Goal: Leave review/rating

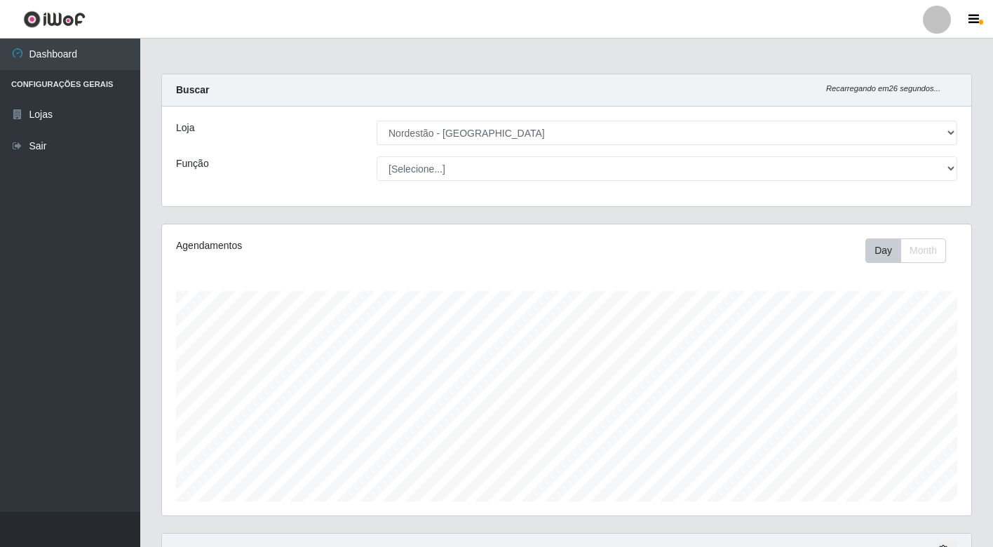
select select "454"
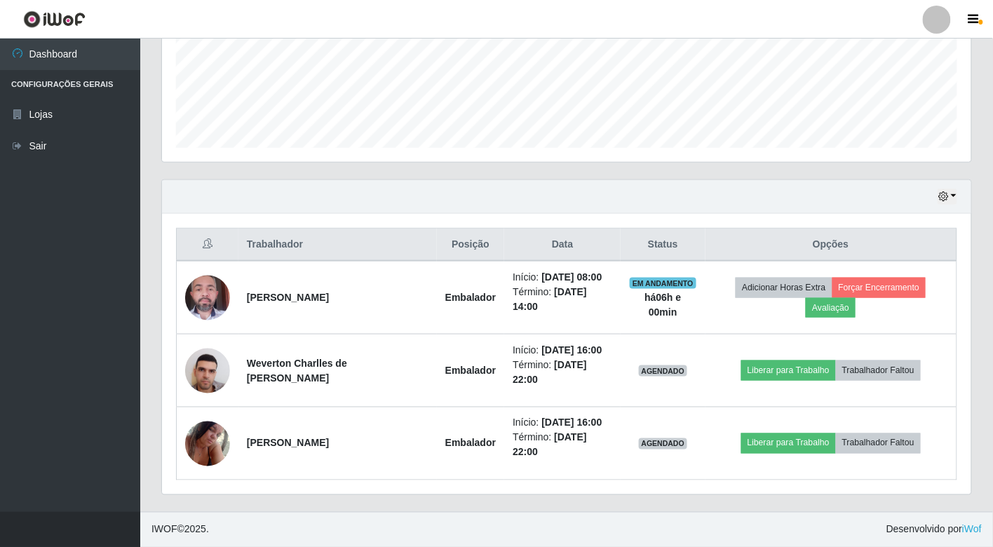
scroll to position [290, 810]
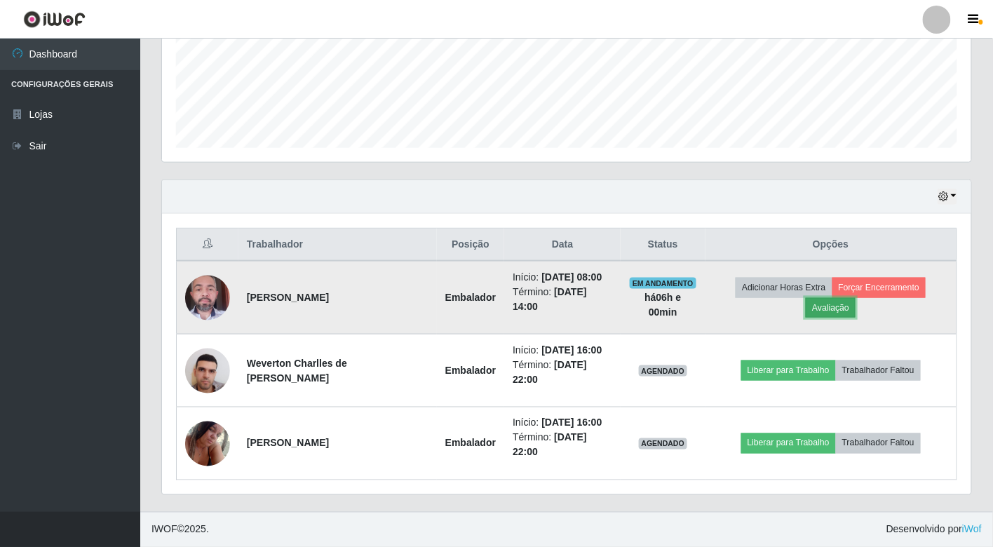
click at [836, 305] on button "Avaliação" at bounding box center [831, 308] width 50 height 20
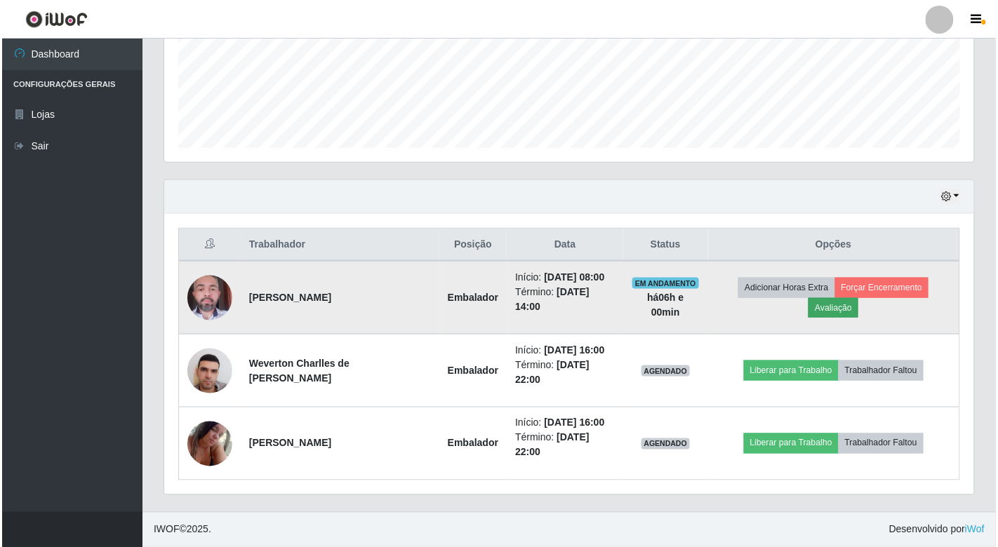
scroll to position [290, 801]
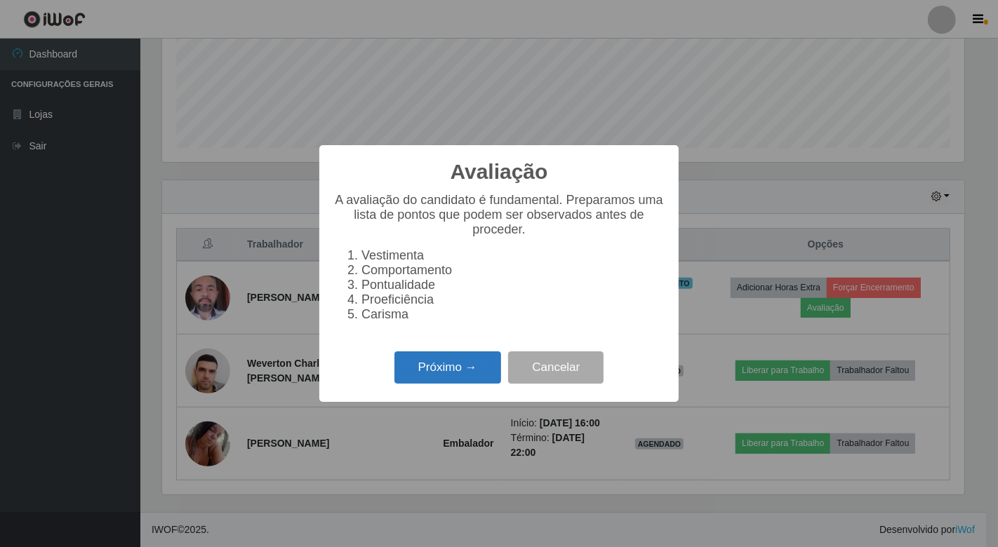
click at [460, 380] on button "Próximo →" at bounding box center [447, 367] width 107 height 33
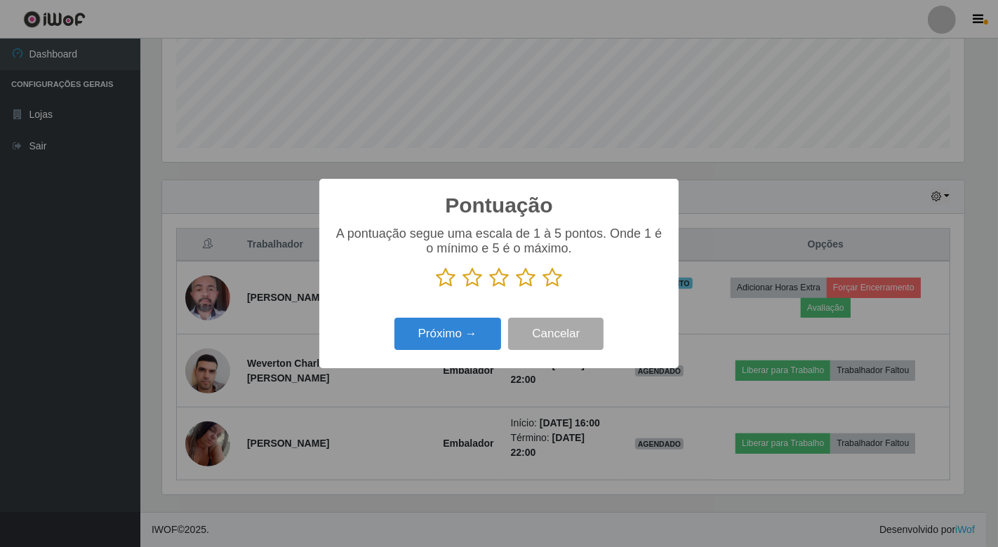
scroll to position [701228, 700718]
click at [451, 281] on icon at bounding box center [446, 277] width 20 height 21
click at [436, 288] on input "radio" at bounding box center [436, 288] width 0 height 0
click at [469, 282] on icon at bounding box center [472, 277] width 20 height 21
click at [462, 288] on input "radio" at bounding box center [462, 288] width 0 height 0
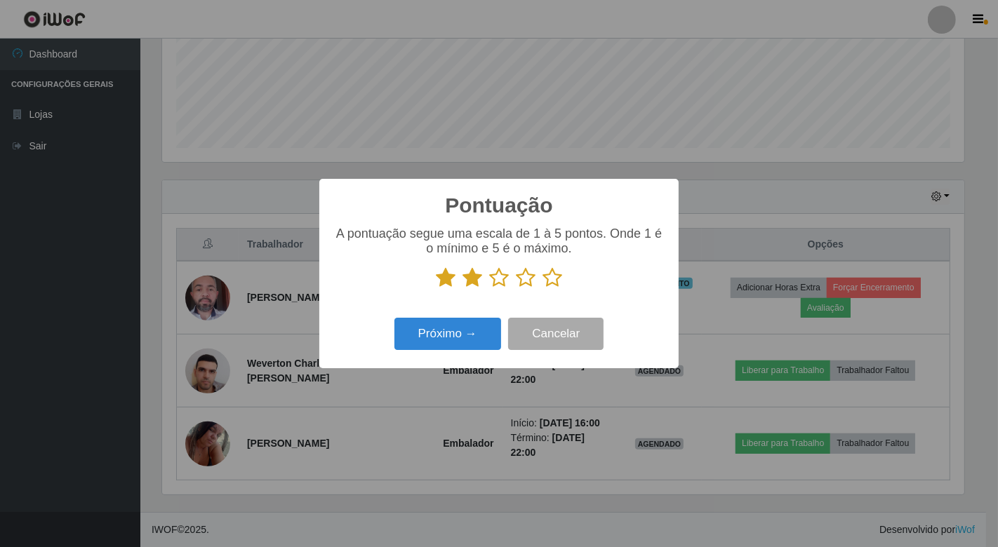
click at [500, 278] on icon at bounding box center [499, 277] width 20 height 21
click at [489, 288] on input "radio" at bounding box center [489, 288] width 0 height 0
click at [523, 282] on icon at bounding box center [526, 277] width 20 height 21
click at [516, 288] on input "radio" at bounding box center [516, 288] width 0 height 0
click at [553, 275] on icon at bounding box center [552, 277] width 20 height 21
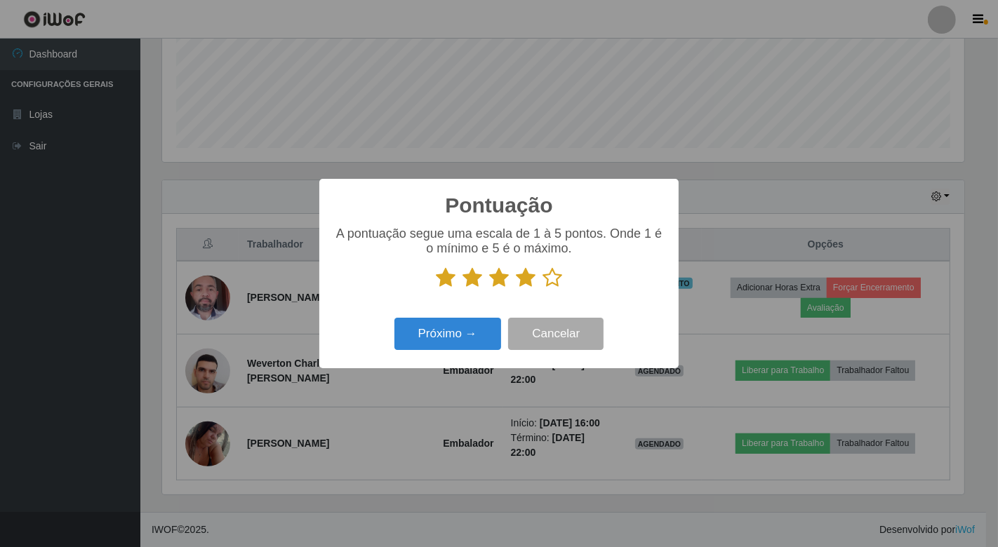
click at [542, 288] on input "radio" at bounding box center [542, 288] width 0 height 0
click at [436, 337] on button "Próximo →" at bounding box center [447, 334] width 107 height 33
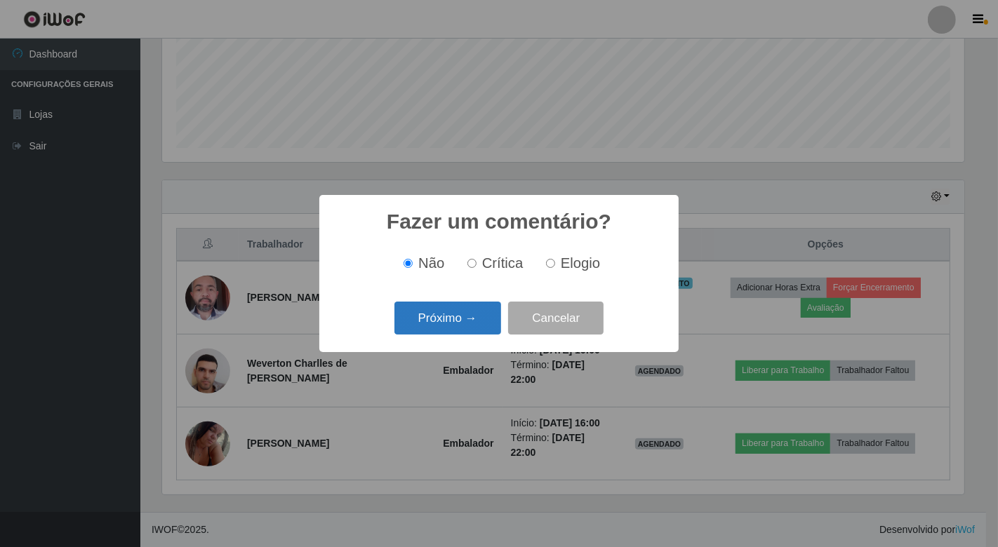
click at [462, 309] on button "Próximo →" at bounding box center [447, 318] width 107 height 33
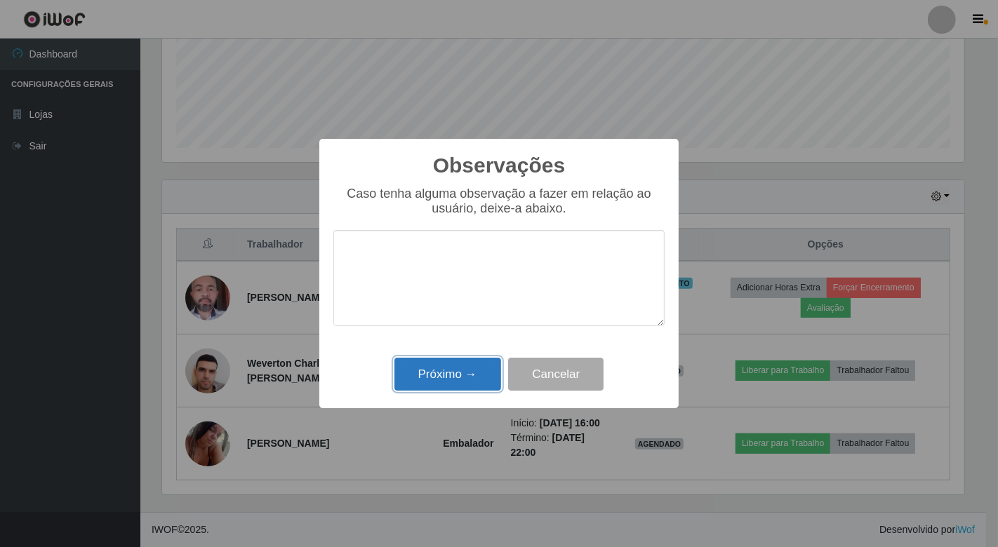
click at [450, 366] on button "Próximo →" at bounding box center [447, 374] width 107 height 33
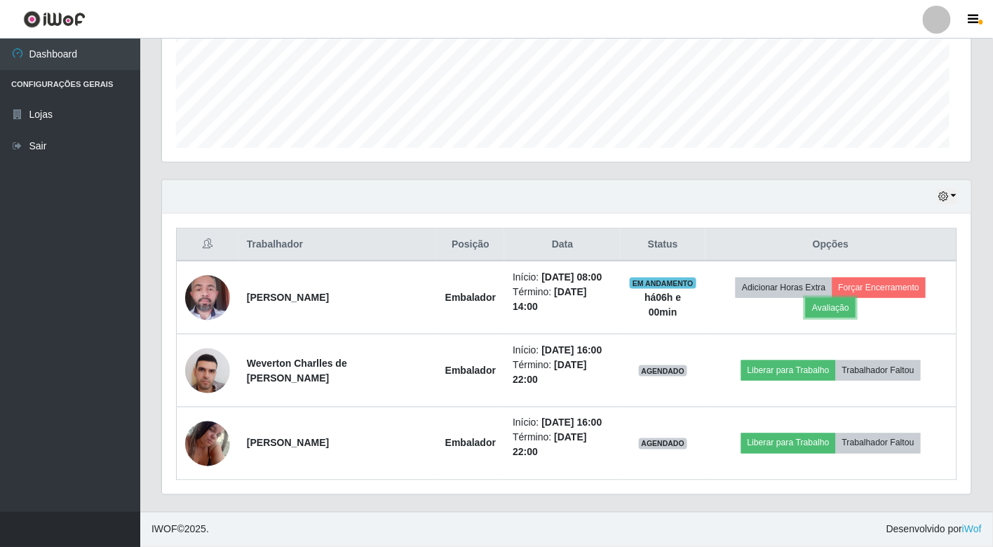
scroll to position [290, 810]
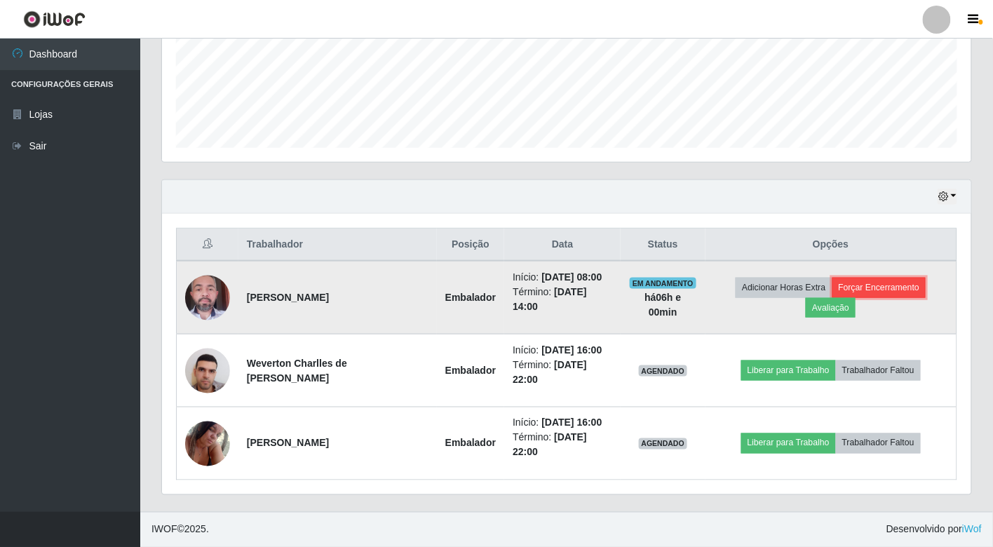
click at [880, 289] on button "Forçar Encerramento" at bounding box center [880, 288] width 94 height 20
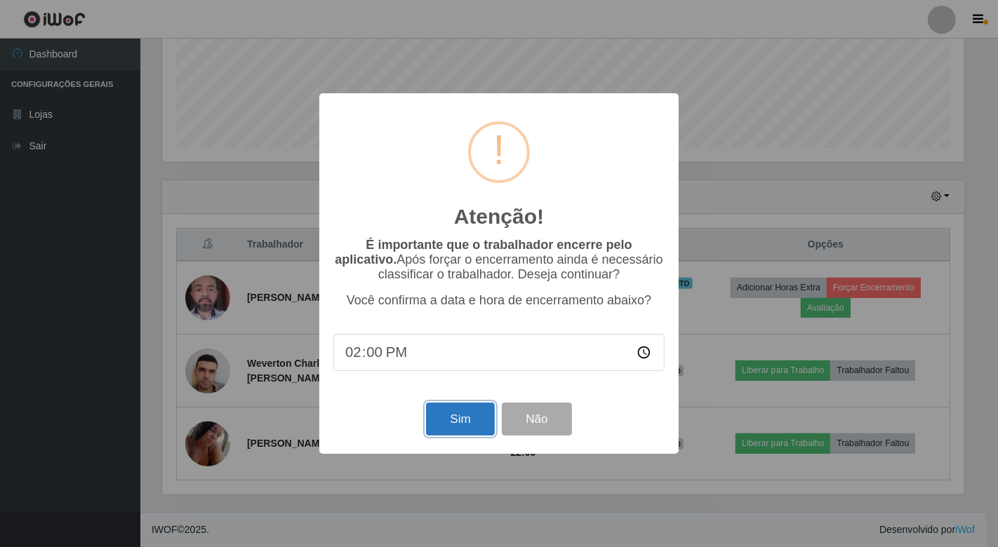
click at [456, 418] on button "Sim" at bounding box center [460, 419] width 68 height 33
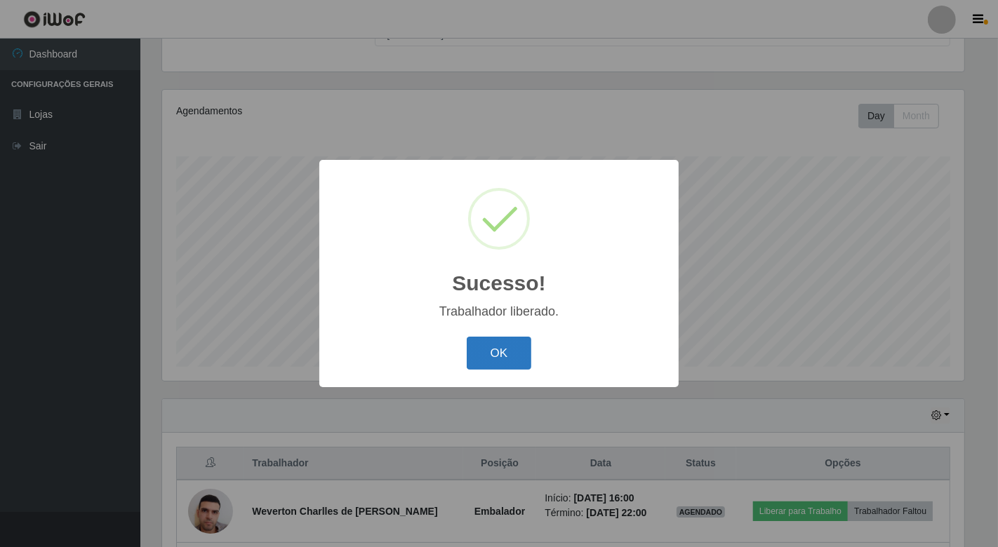
click at [485, 351] on button "OK" at bounding box center [499, 353] width 65 height 33
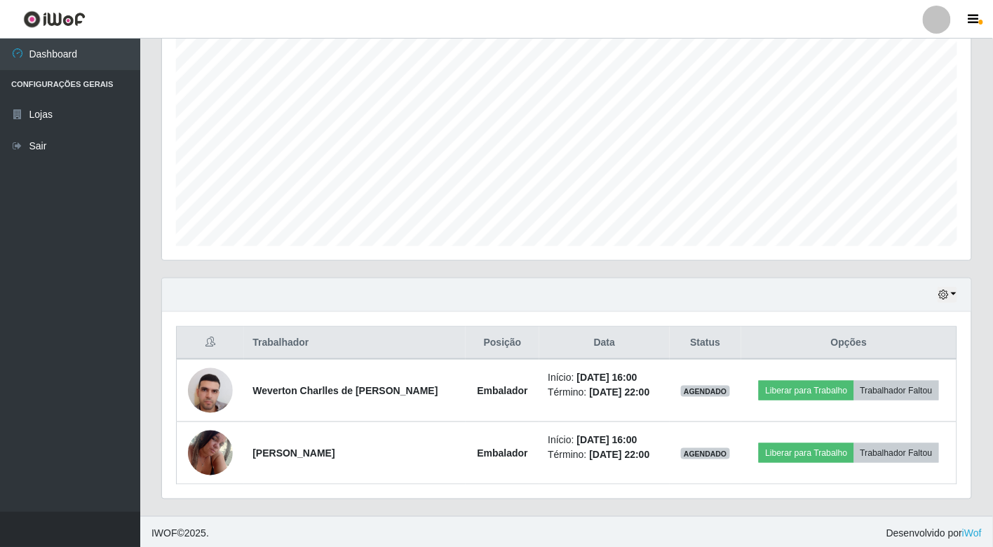
scroll to position [260, 0]
